Goal: Transaction & Acquisition: Purchase product/service

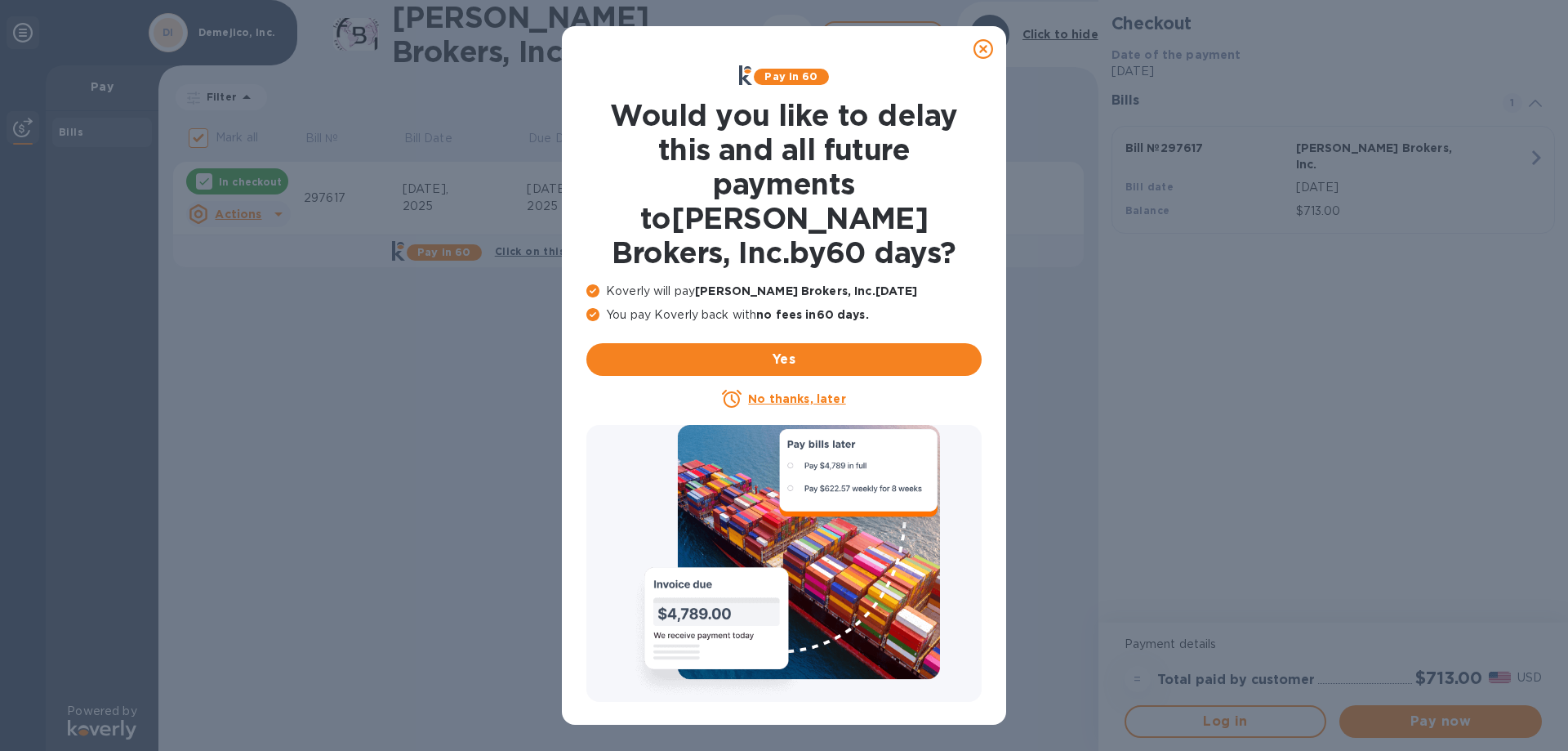
click at [986, 50] on icon at bounding box center [984, 49] width 20 height 20
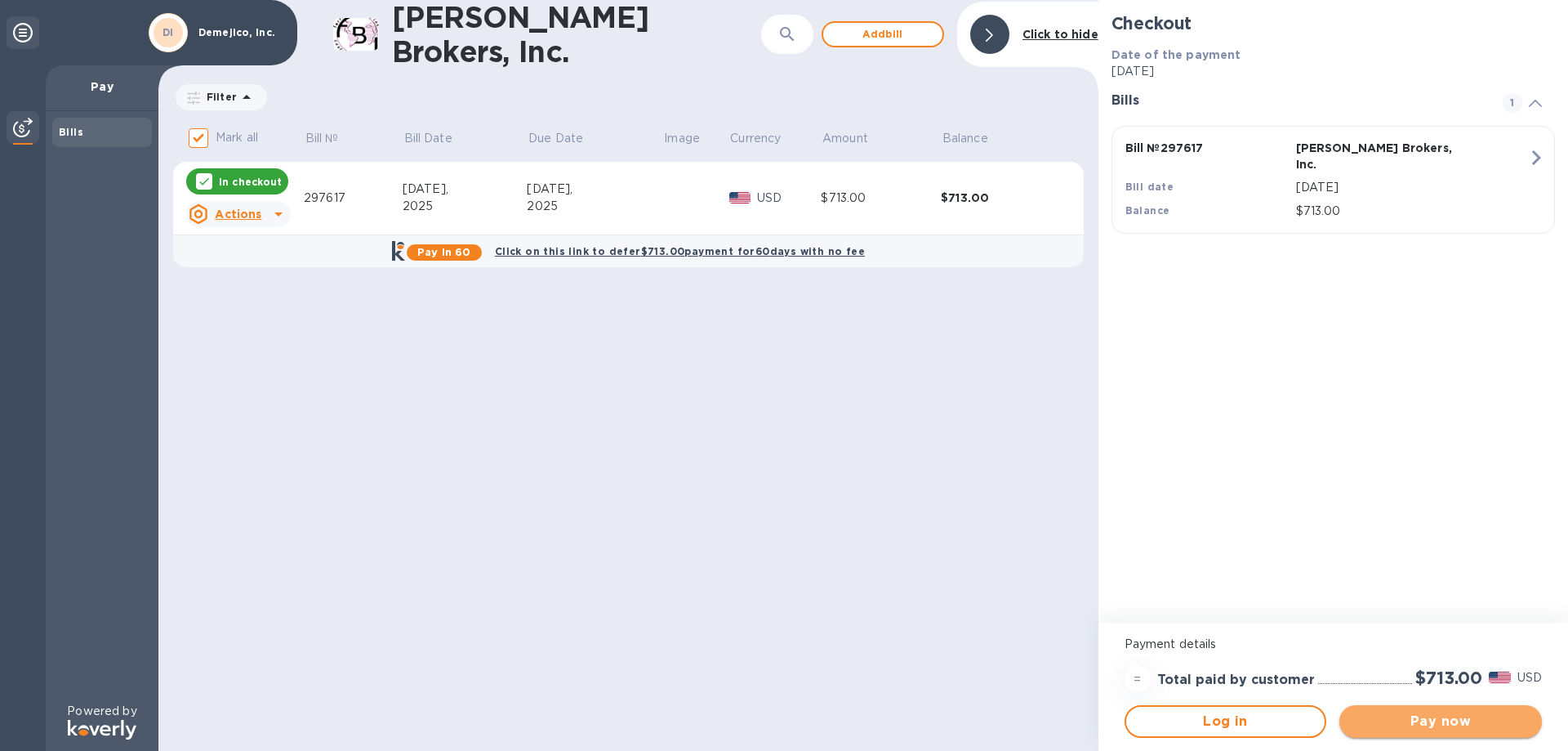
click at [1453, 718] on span "Pay now" at bounding box center [1440, 721] width 177 height 20
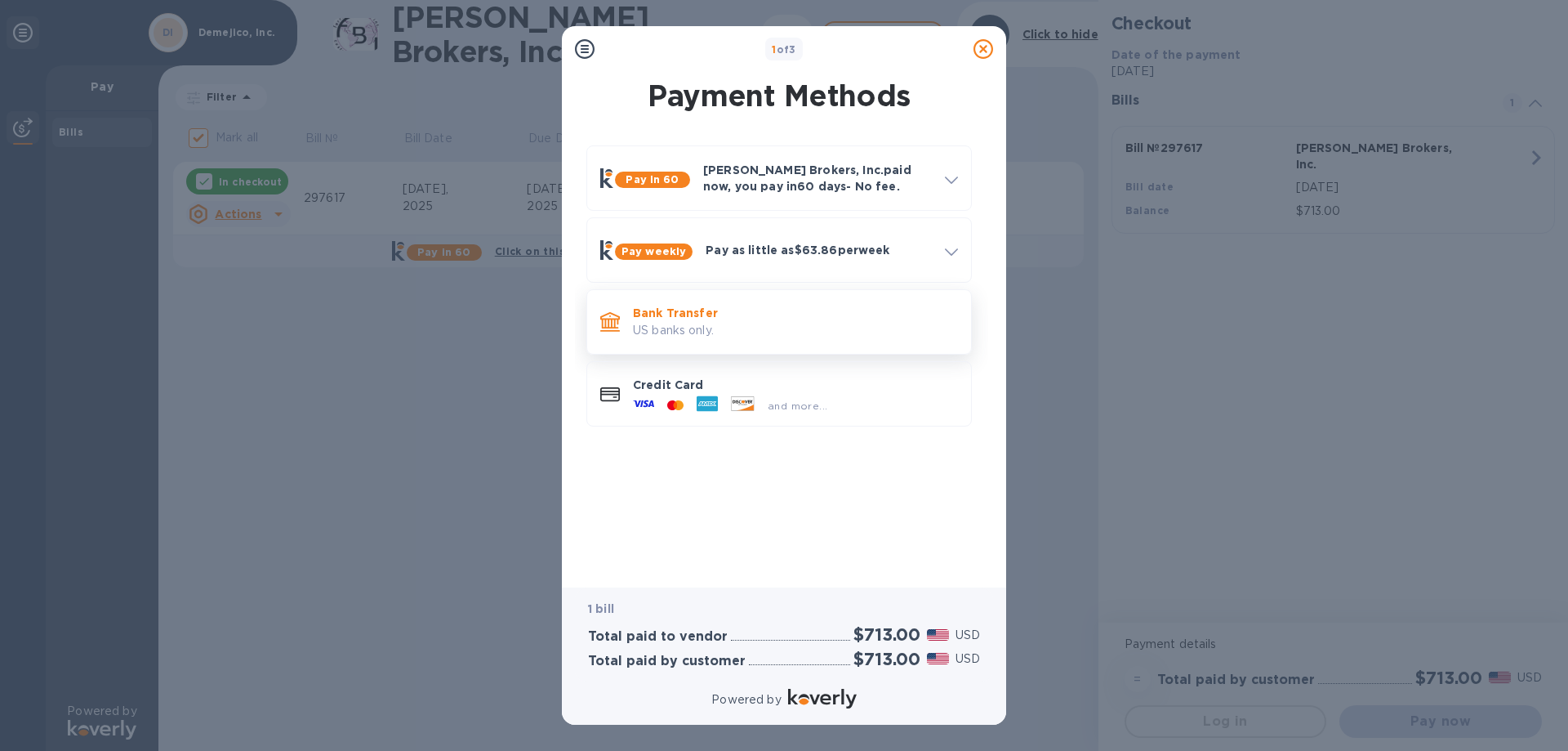
click at [672, 330] on p "US banks only." at bounding box center [796, 331] width 325 height 17
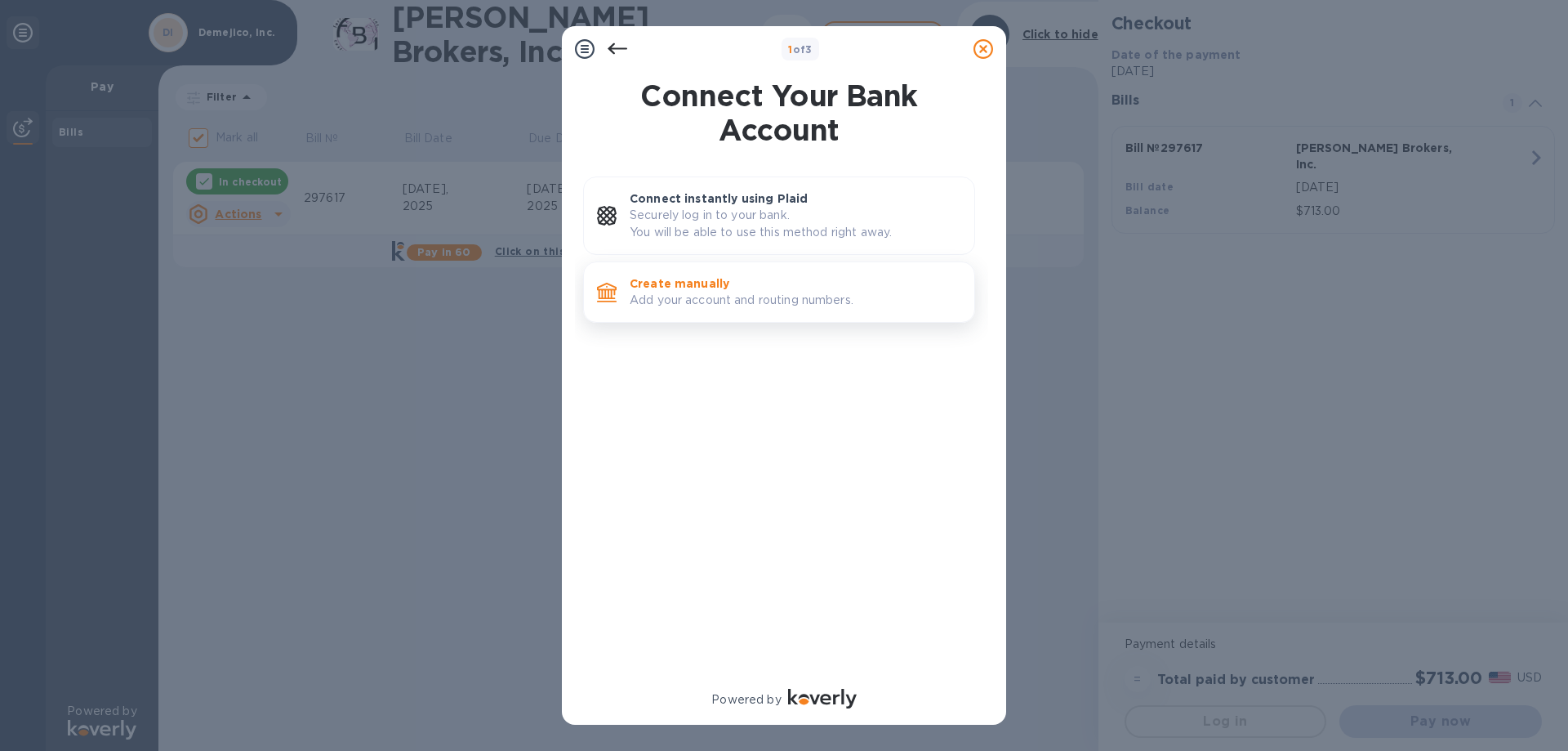
click at [689, 290] on p "Create manually" at bounding box center [795, 284] width 331 height 17
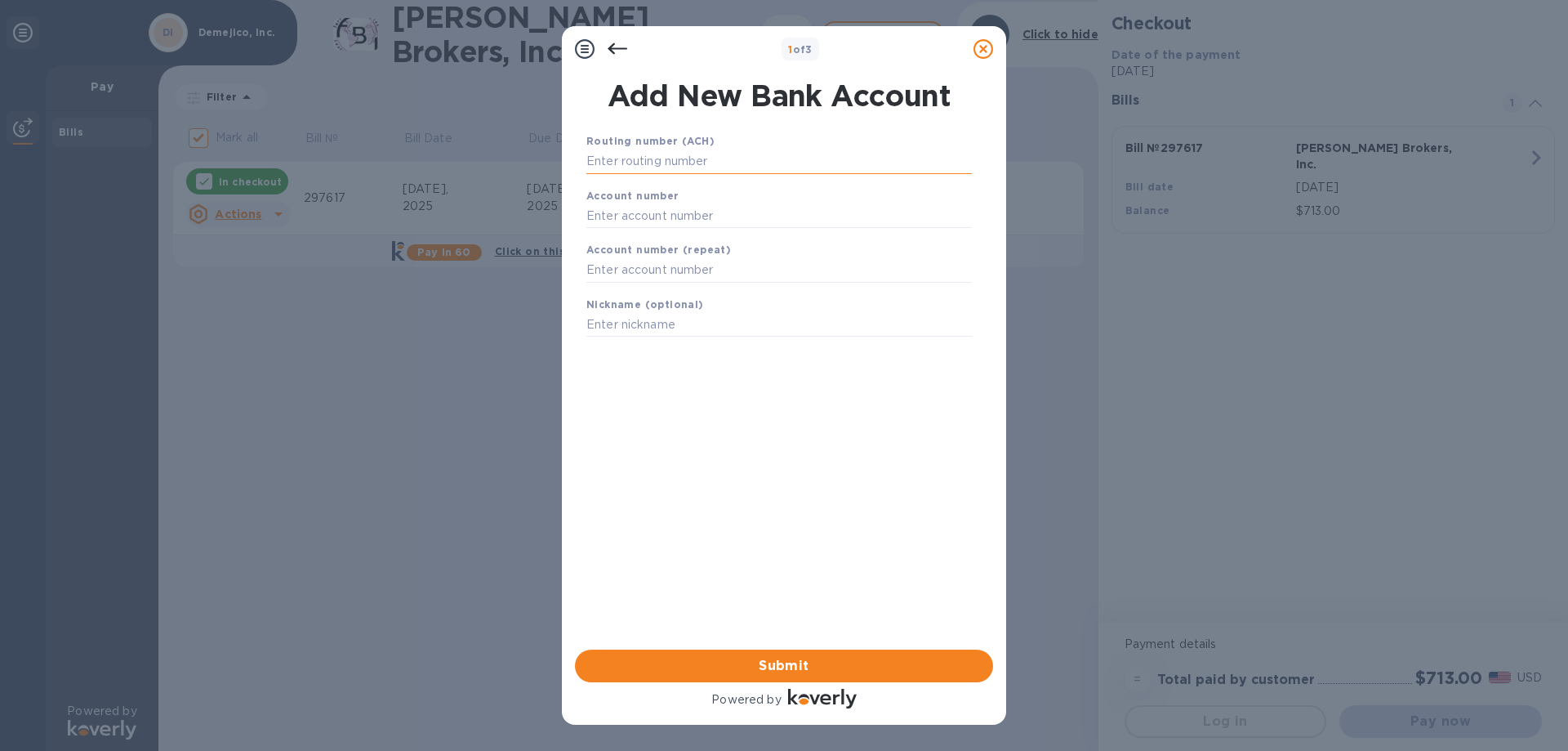
click at [663, 153] on input "text" at bounding box center [778, 162] width 385 height 24
click at [644, 158] on input "text" at bounding box center [778, 162] width 385 height 24
type input "121000358"
type input "667806361"
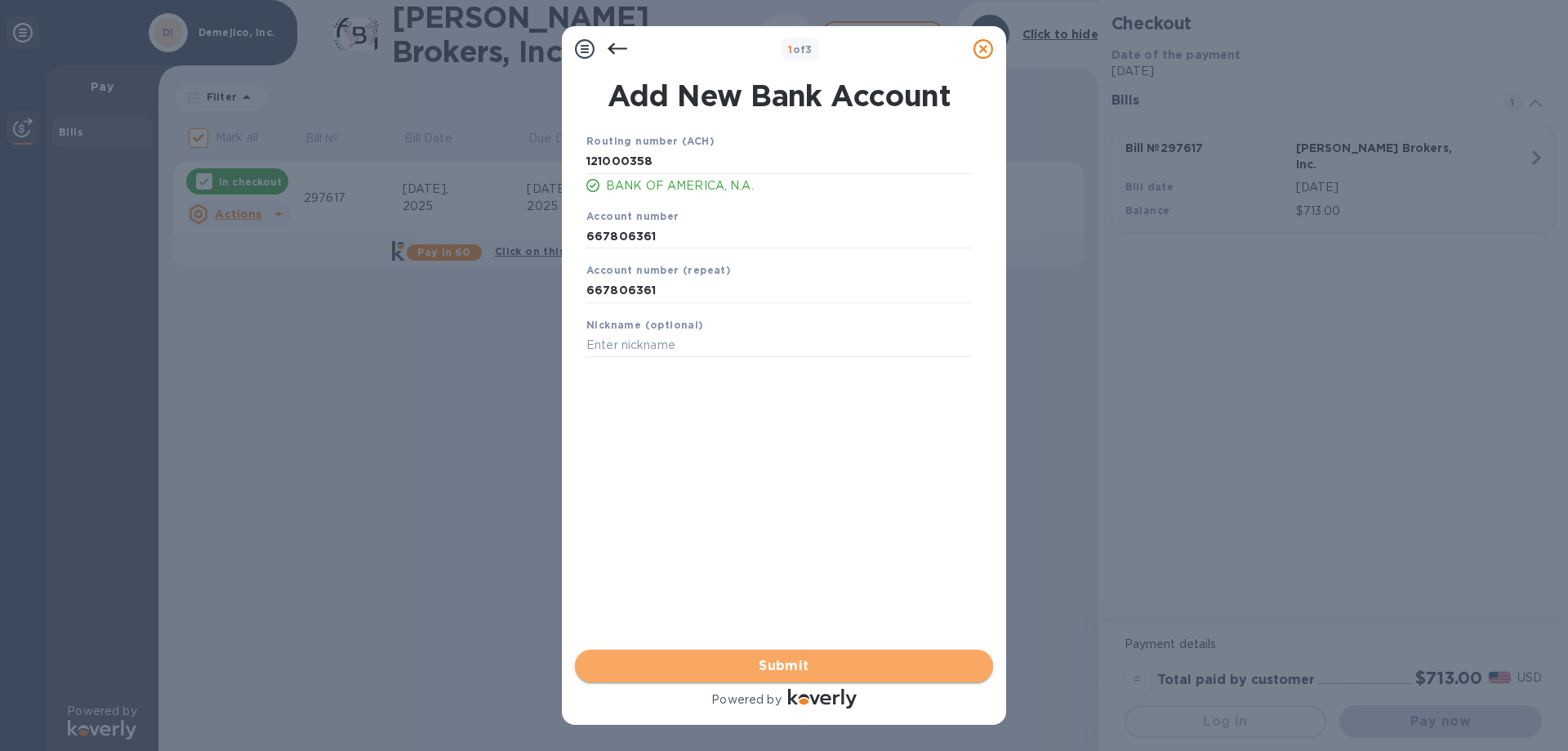
click at [798, 660] on span "Submit" at bounding box center [784, 666] width 392 height 20
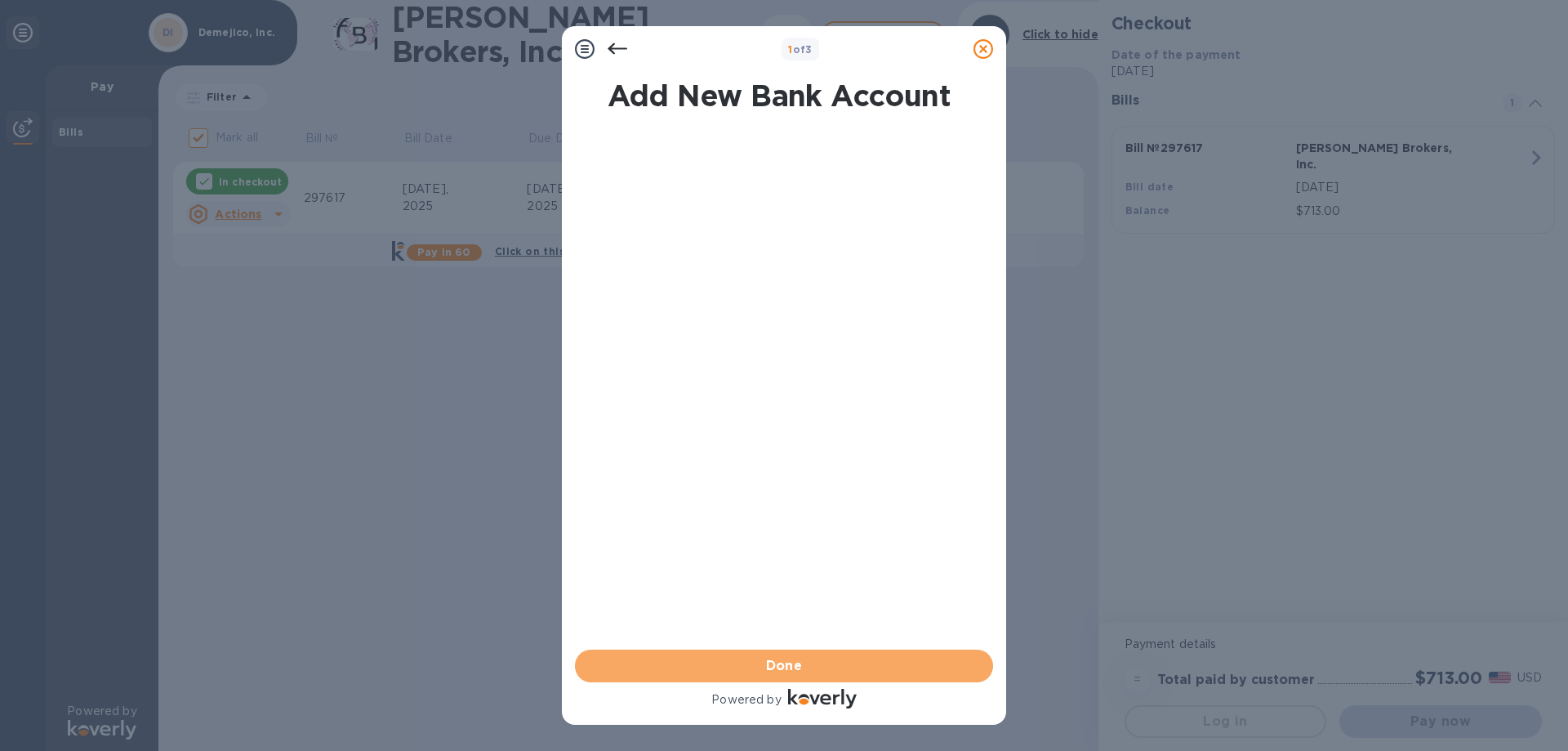
click at [798, 660] on span "Done" at bounding box center [784, 666] width 37 height 20
